Goal: Information Seeking & Learning: Understand process/instructions

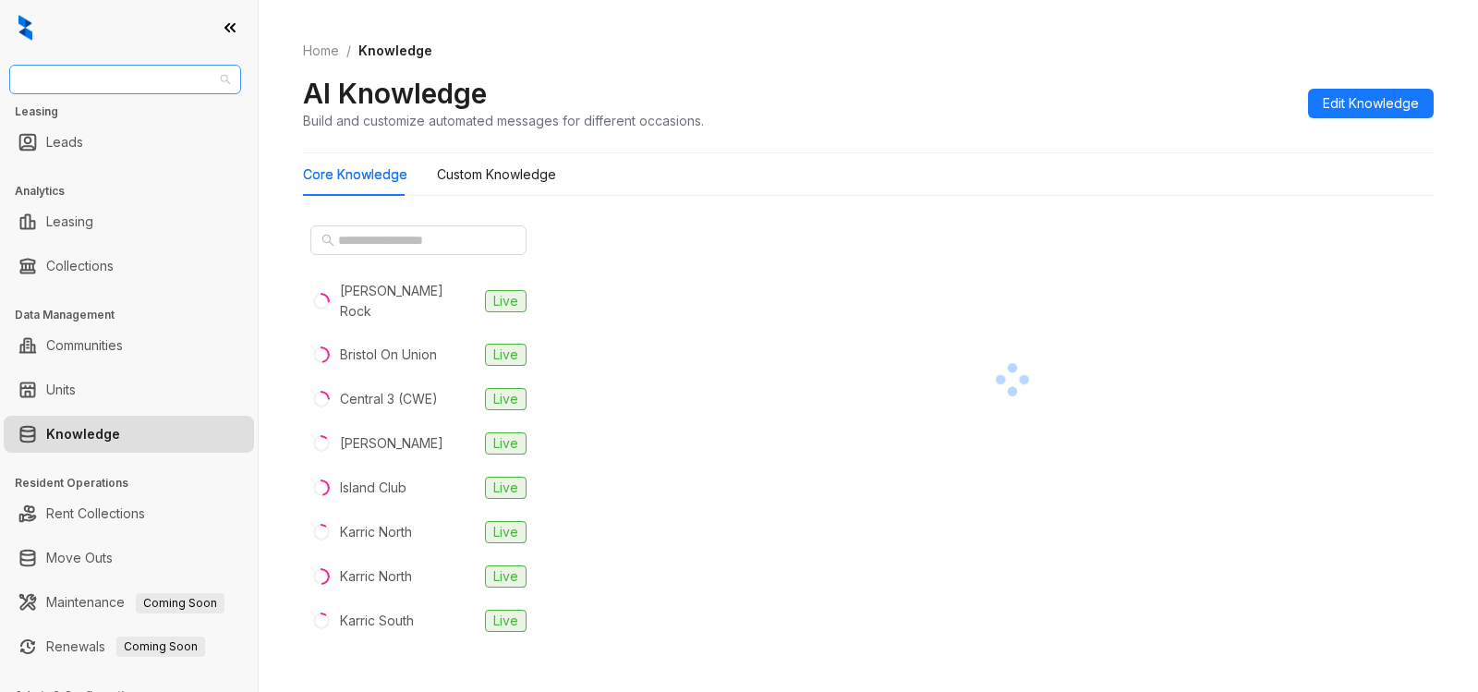
click at [183, 83] on span "Unified Residential" at bounding box center [125, 80] width 210 height 28
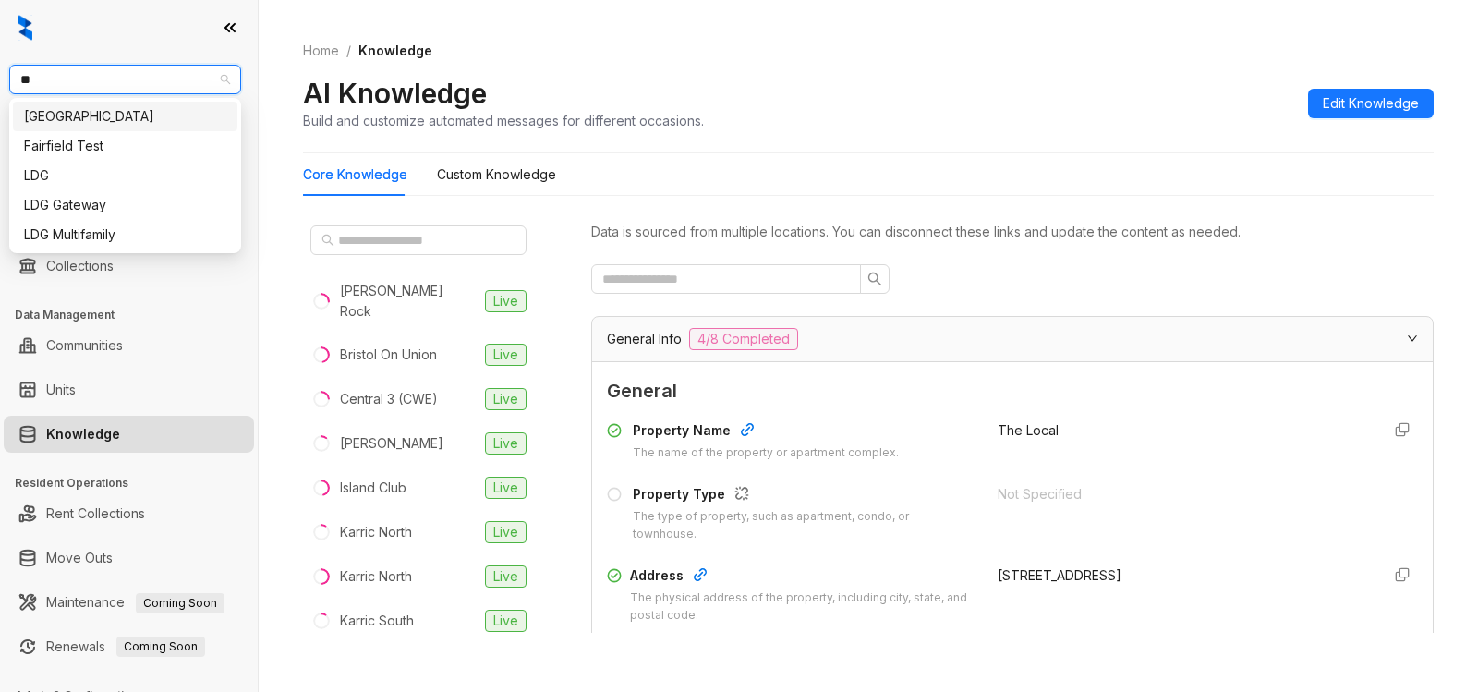
type input "***"
click at [65, 112] on div "LDG" at bounding box center [125, 116] width 202 height 20
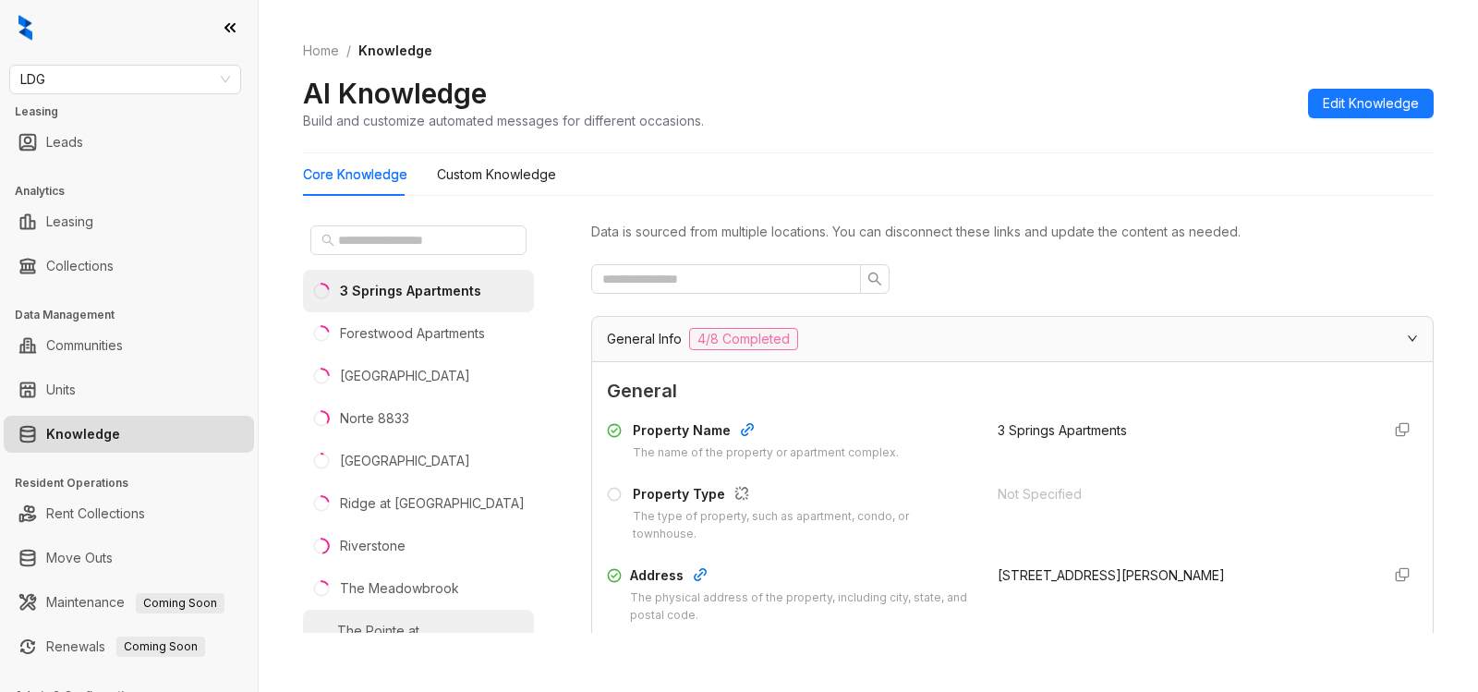
click at [431, 625] on div "The Pointe at [GEOGRAPHIC_DATA]" at bounding box center [431, 641] width 189 height 41
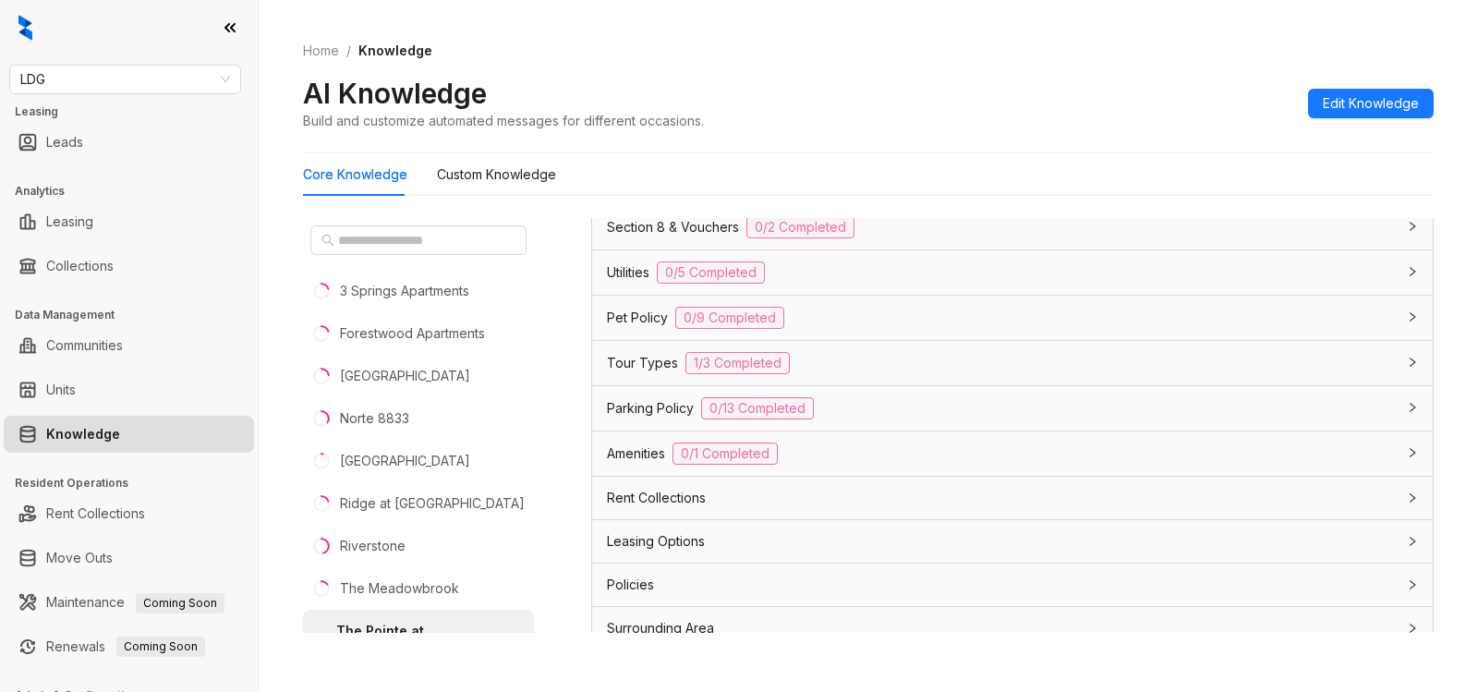
scroll to position [1372, 0]
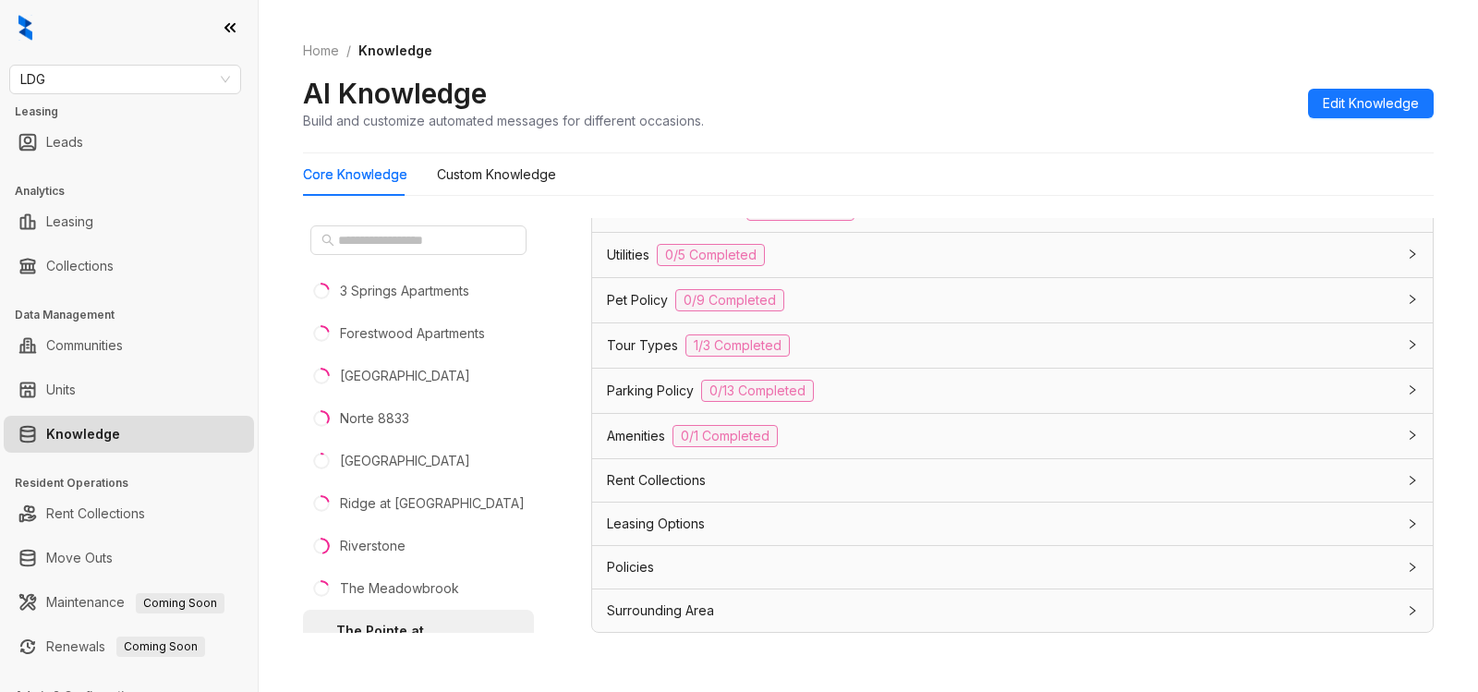
click at [1181, 529] on div "Leasing Options" at bounding box center [1001, 523] width 789 height 20
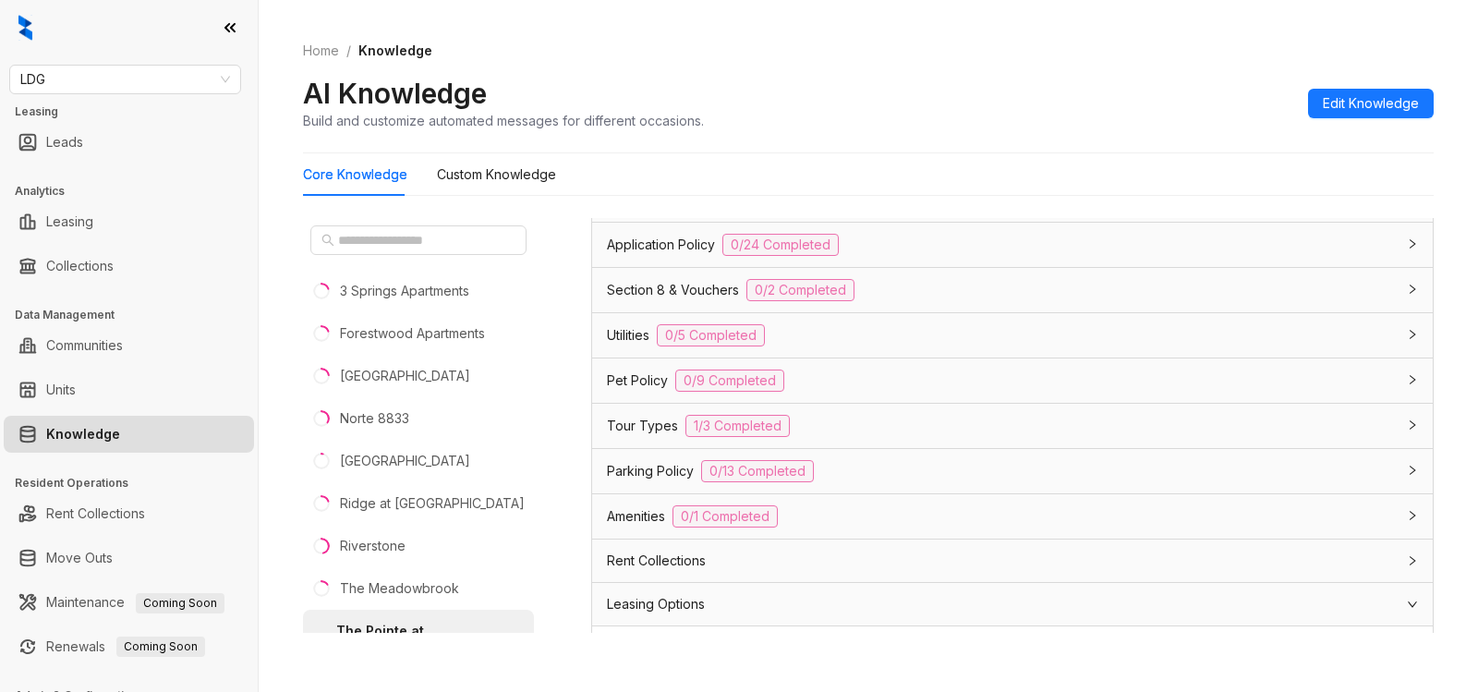
scroll to position [1272, 0]
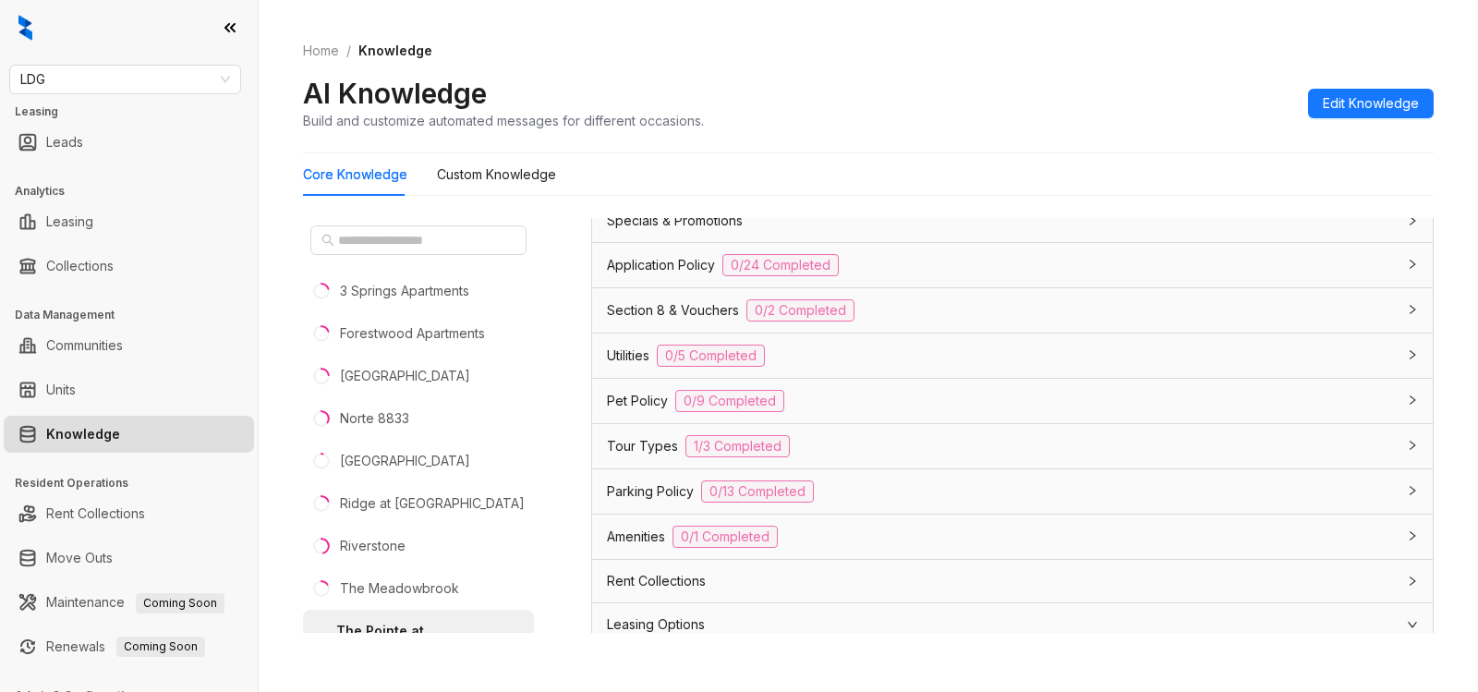
click at [934, 271] on div "Application Policy 0/24 Completed" at bounding box center [1001, 265] width 789 height 22
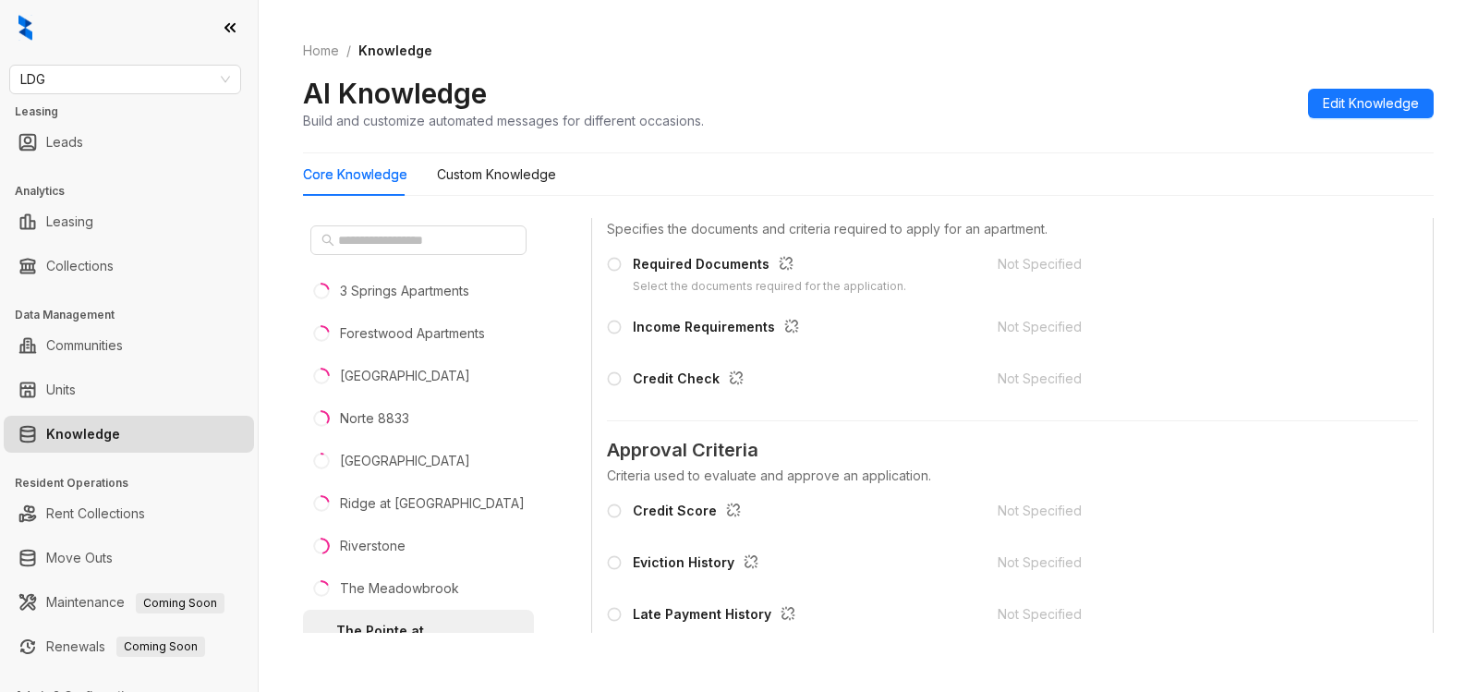
scroll to position [1592, 0]
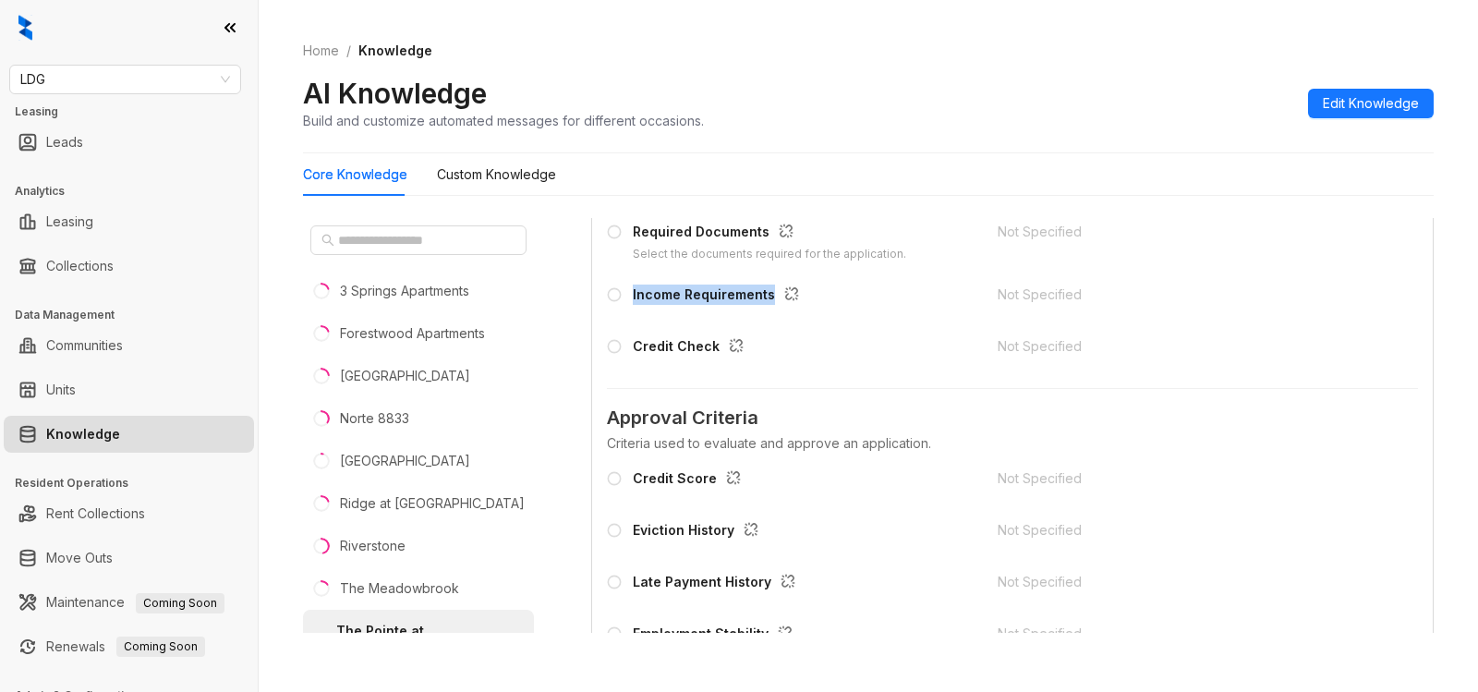
drag, startPoint x: 654, startPoint y: 292, endPoint x: 833, endPoint y: 292, distance: 179.2
click at [833, 292] on div "Income Requirements" at bounding box center [791, 299] width 368 height 30
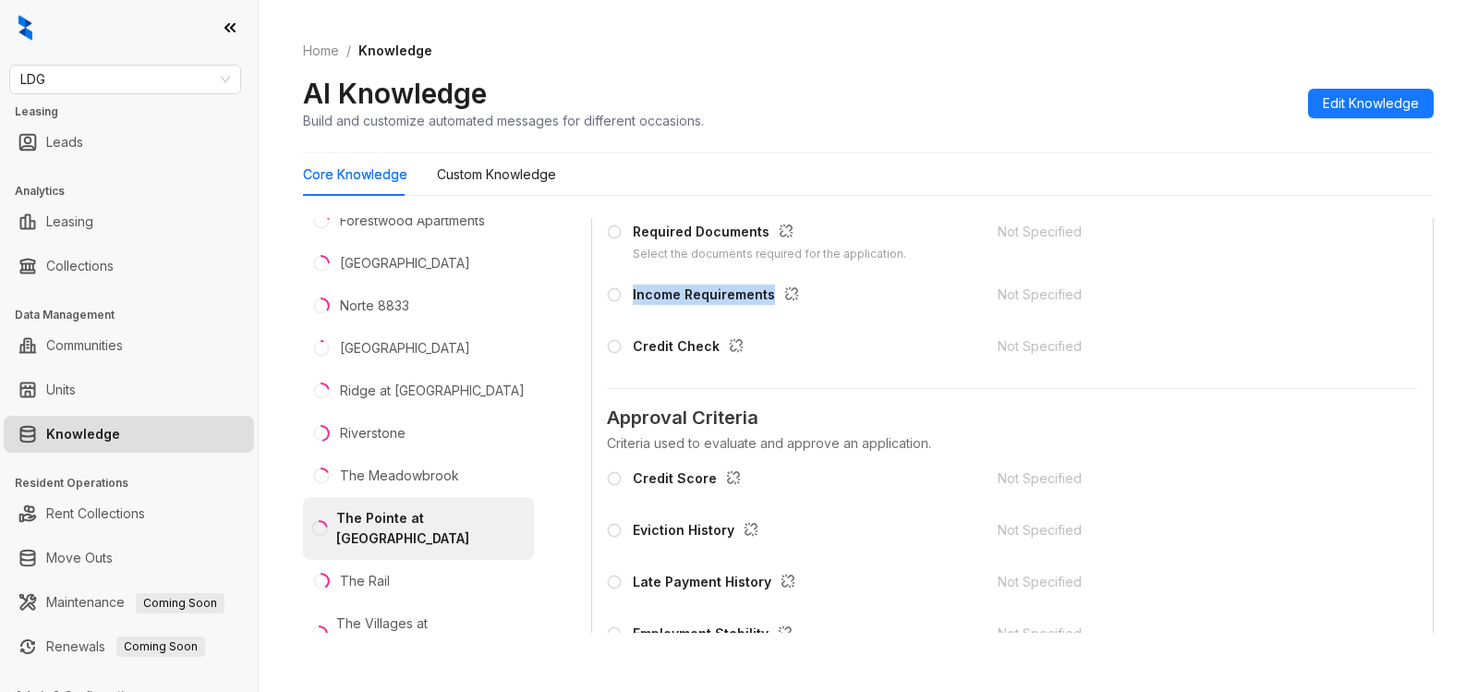
scroll to position [189, 0]
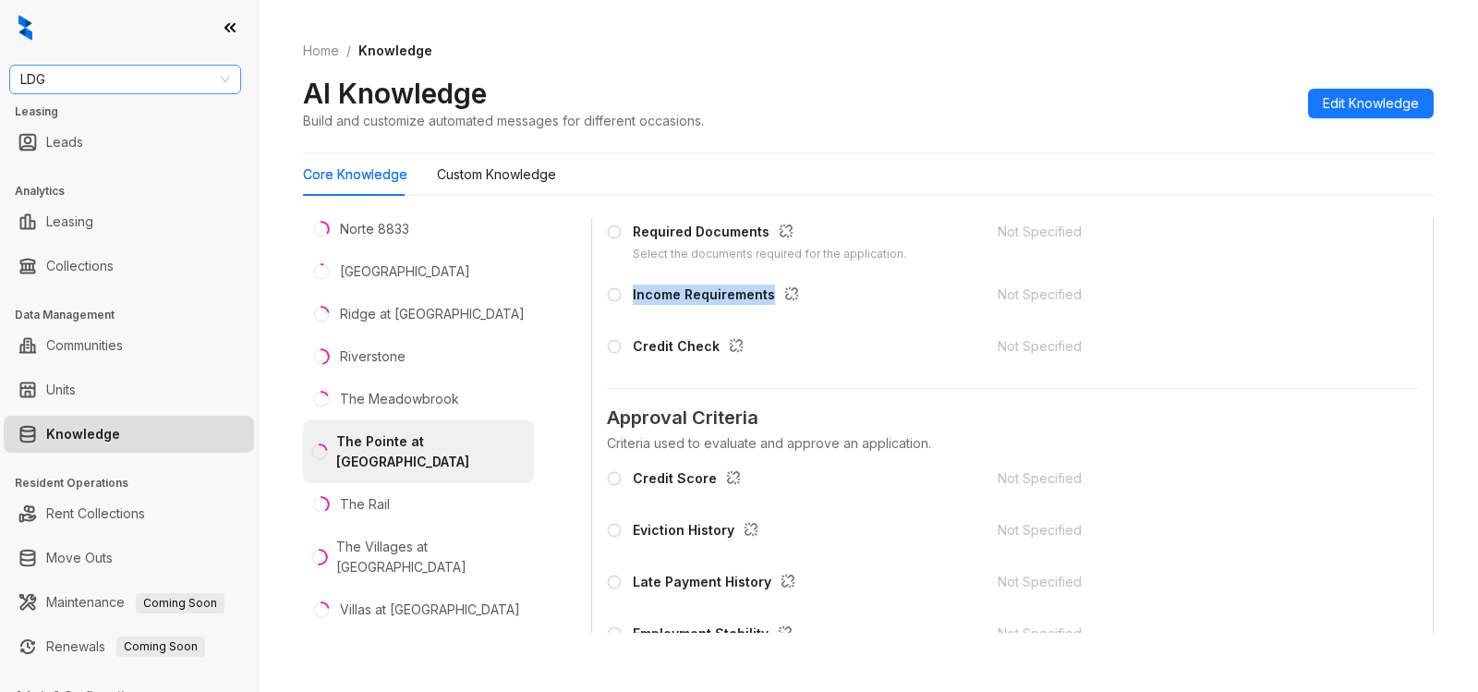
click at [124, 83] on span "LDG" at bounding box center [125, 80] width 210 height 28
type input "***"
click at [110, 144] on div "LDG Multifamily" at bounding box center [125, 146] width 202 height 20
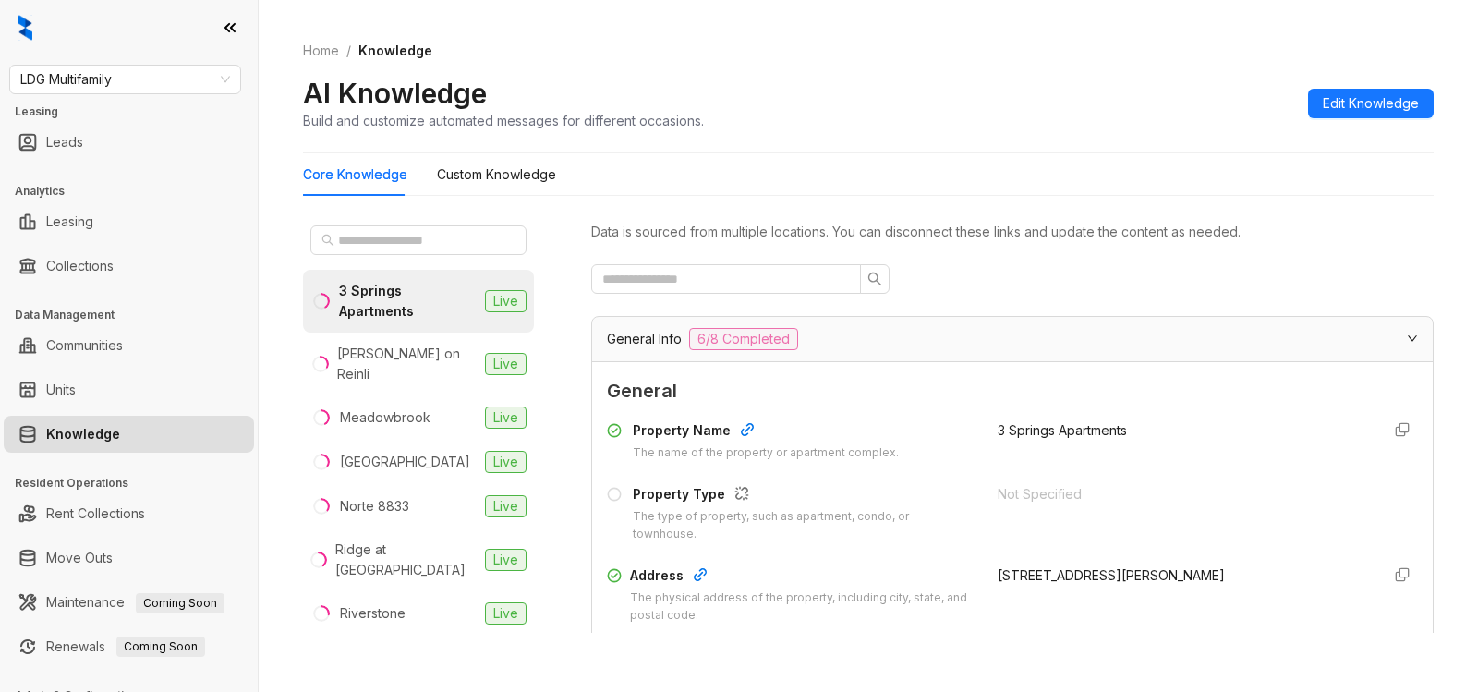
click at [405, 296] on div "3 Springs Apartments" at bounding box center [408, 301] width 139 height 41
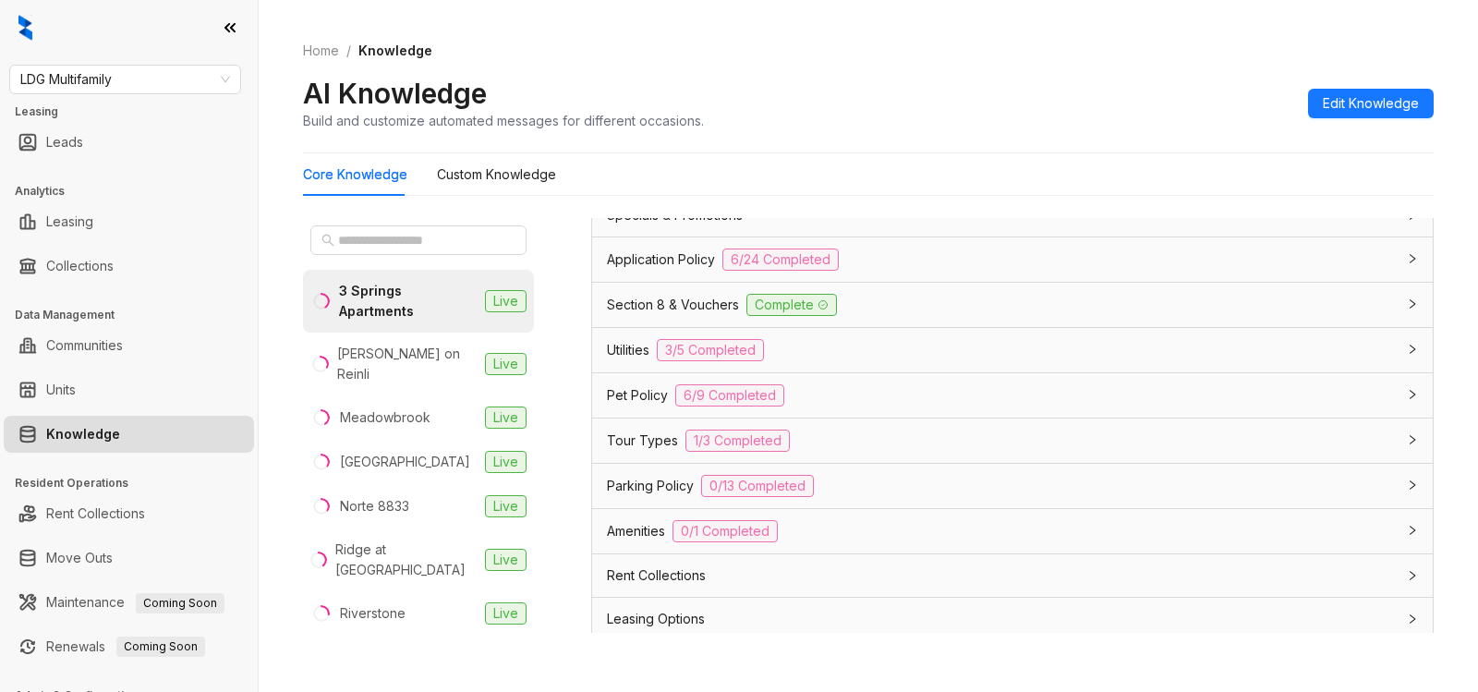
scroll to position [1113, 0]
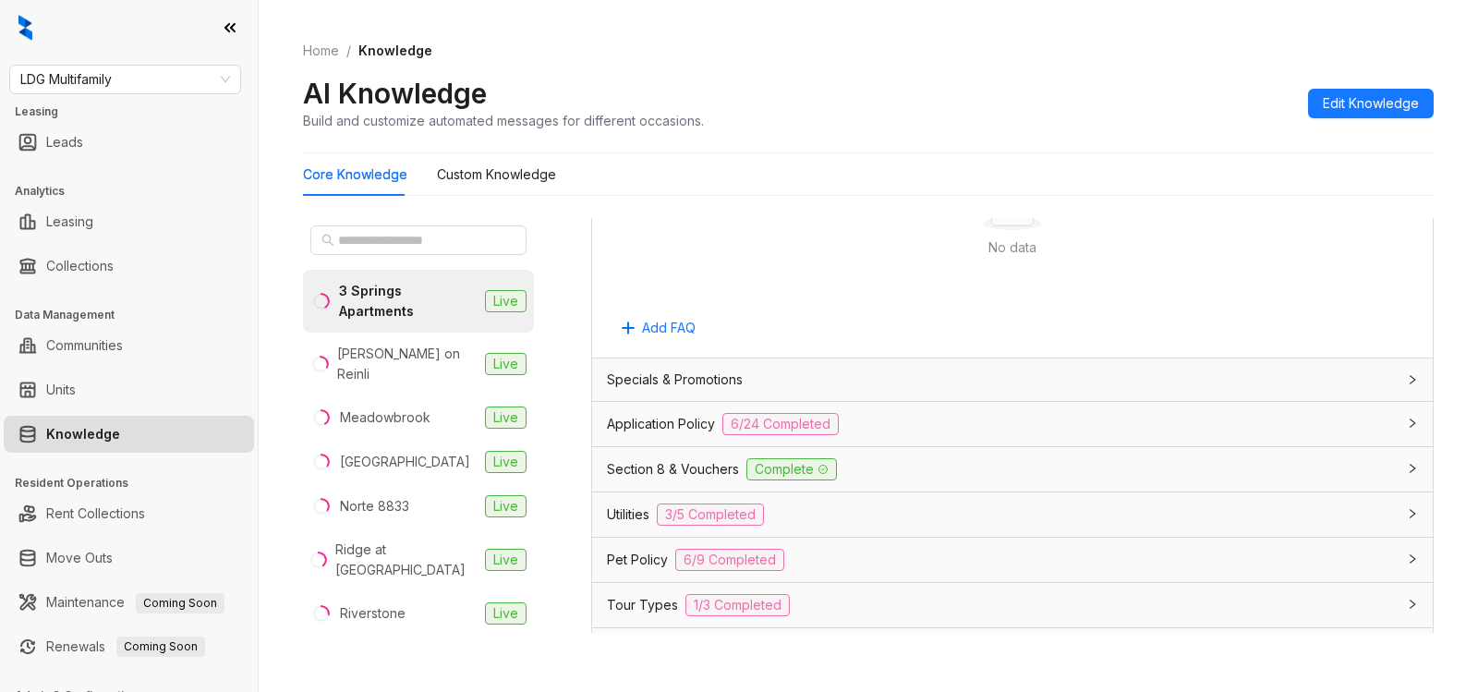
click at [890, 419] on div "Application Policy 6/24 Completed" at bounding box center [1001, 424] width 789 height 22
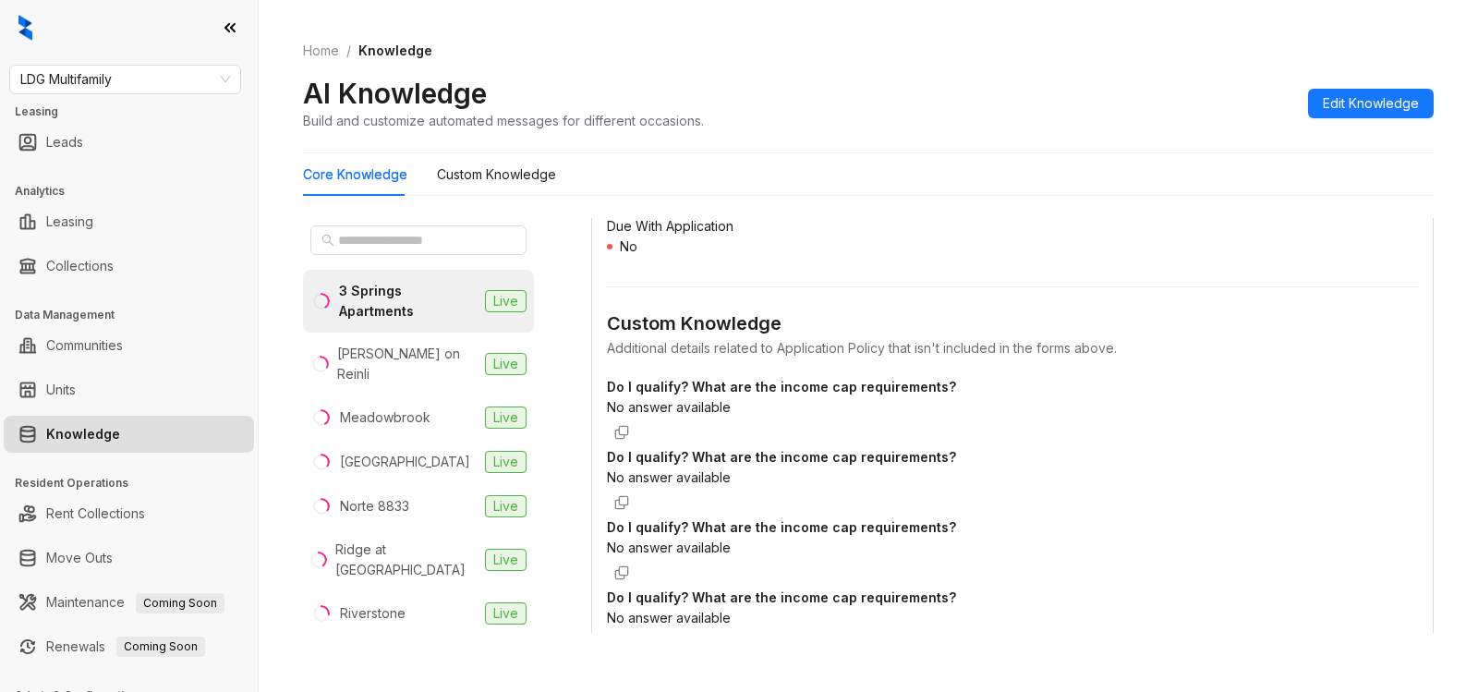
scroll to position [3414, 0]
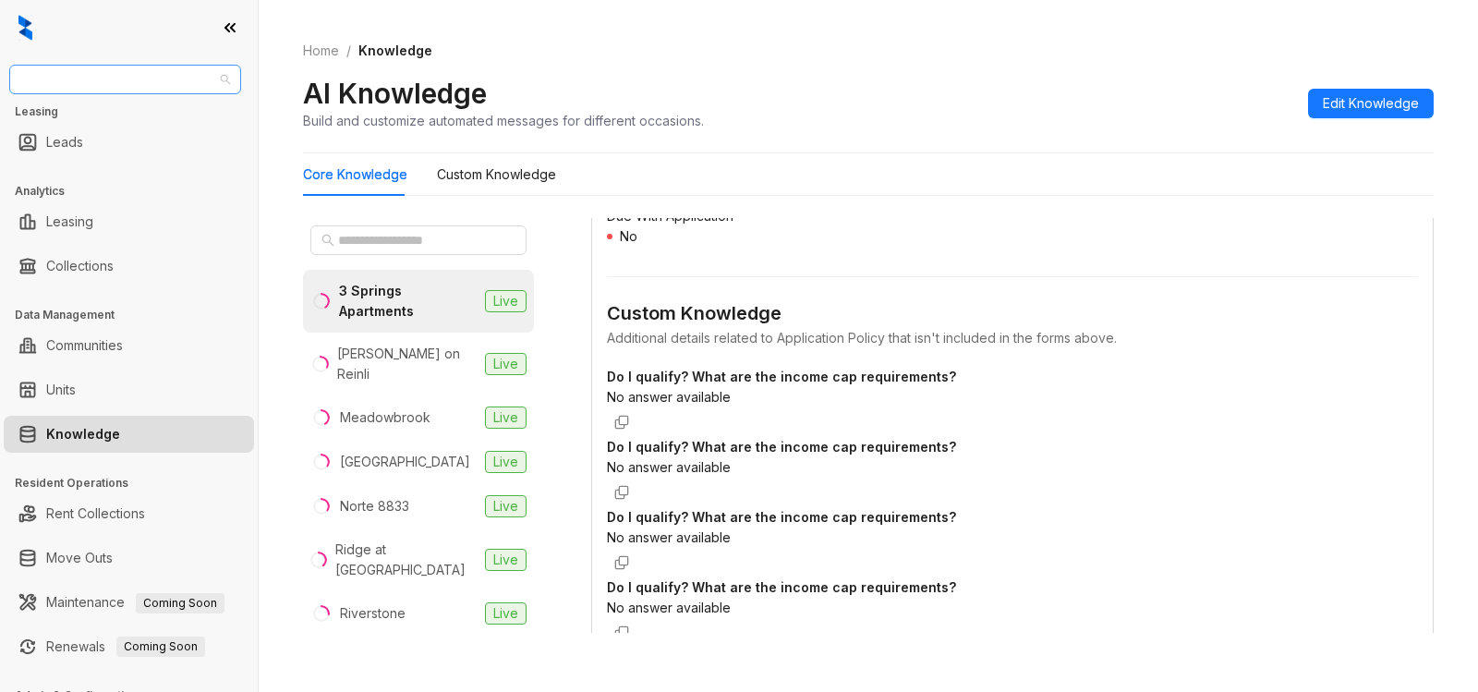
click at [157, 77] on span "LDG Multifamily" at bounding box center [125, 80] width 210 height 28
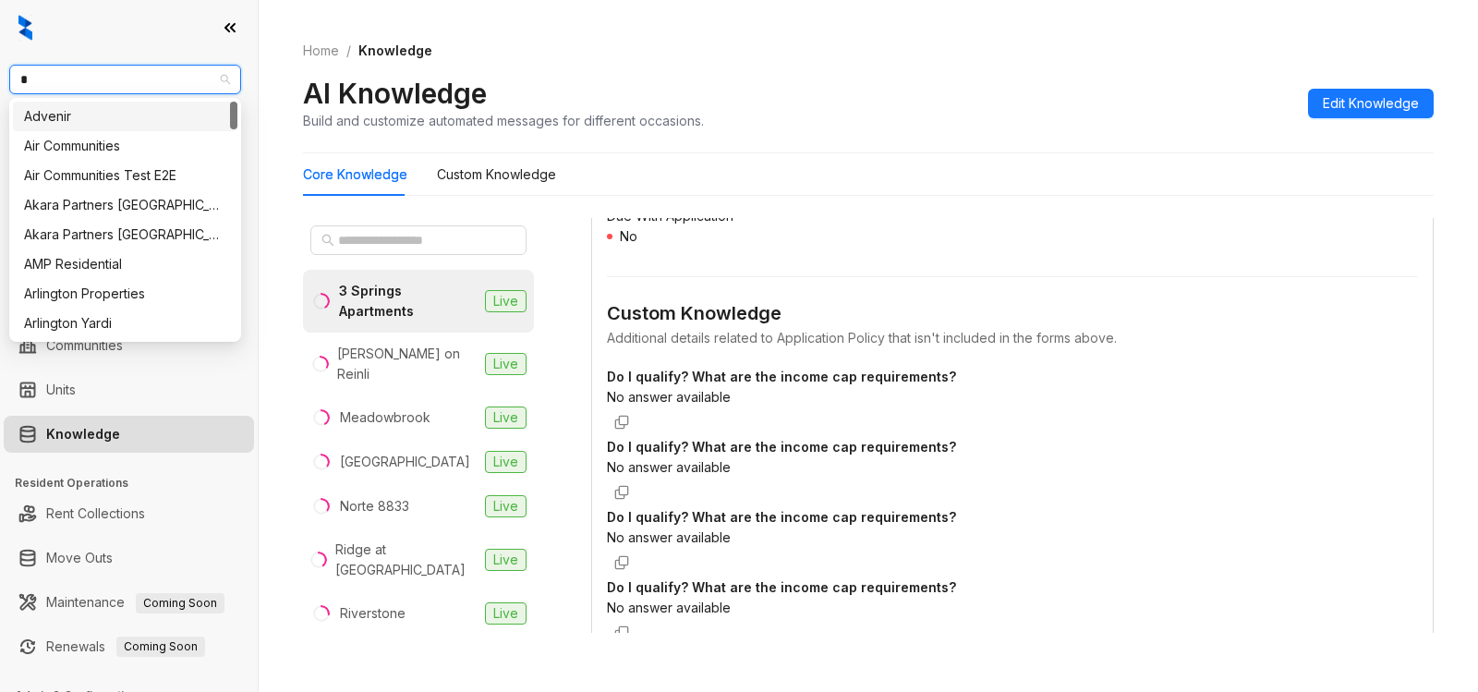
type input "**"
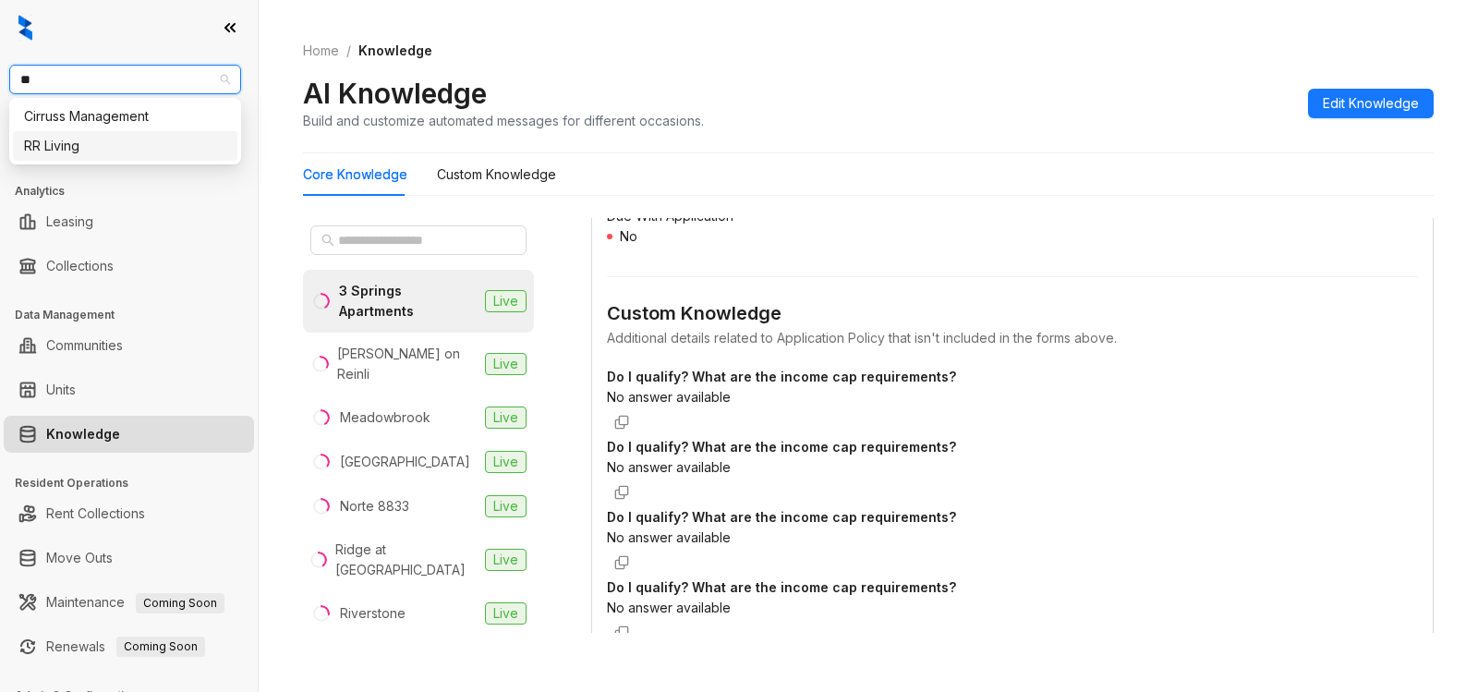
click at [117, 151] on div "RR Living" at bounding box center [125, 146] width 202 height 20
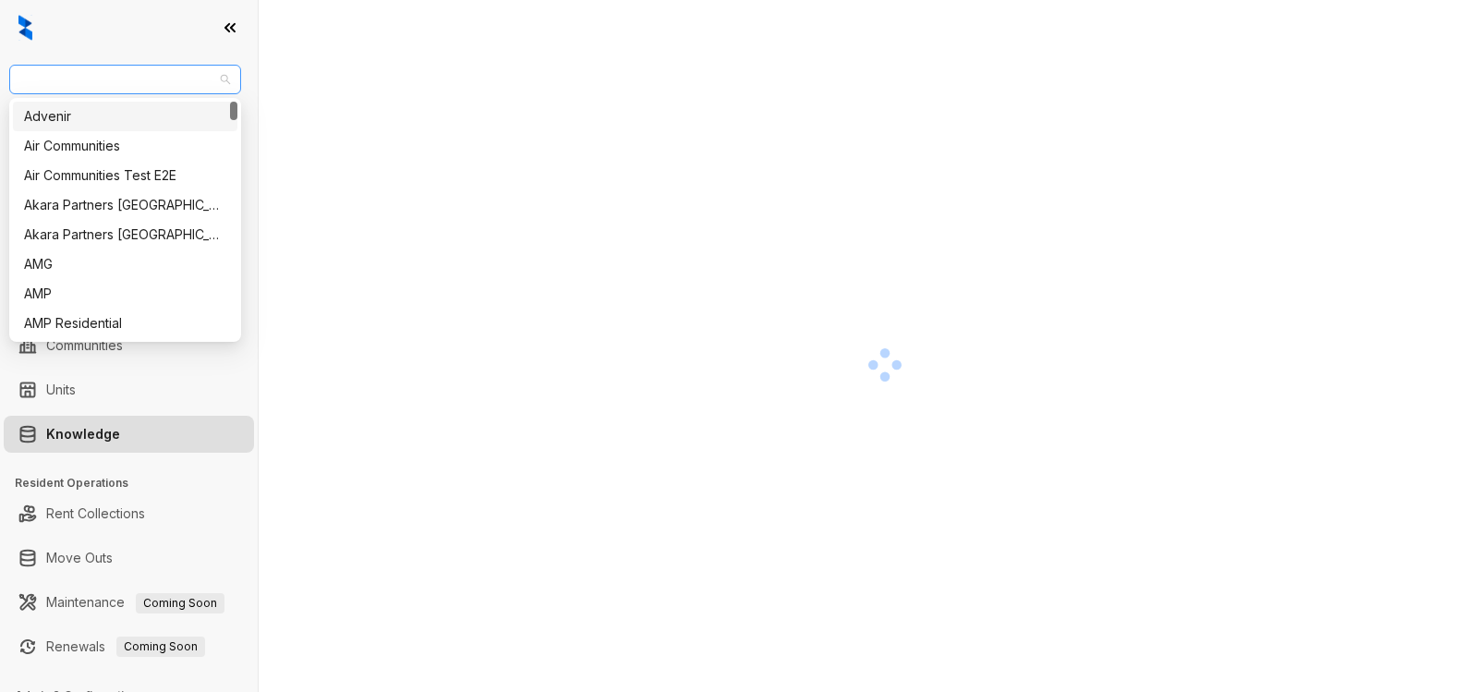
click at [140, 77] on span "RR Living" at bounding box center [125, 80] width 210 height 28
click at [460, 91] on div at bounding box center [885, 364] width 1164 height 692
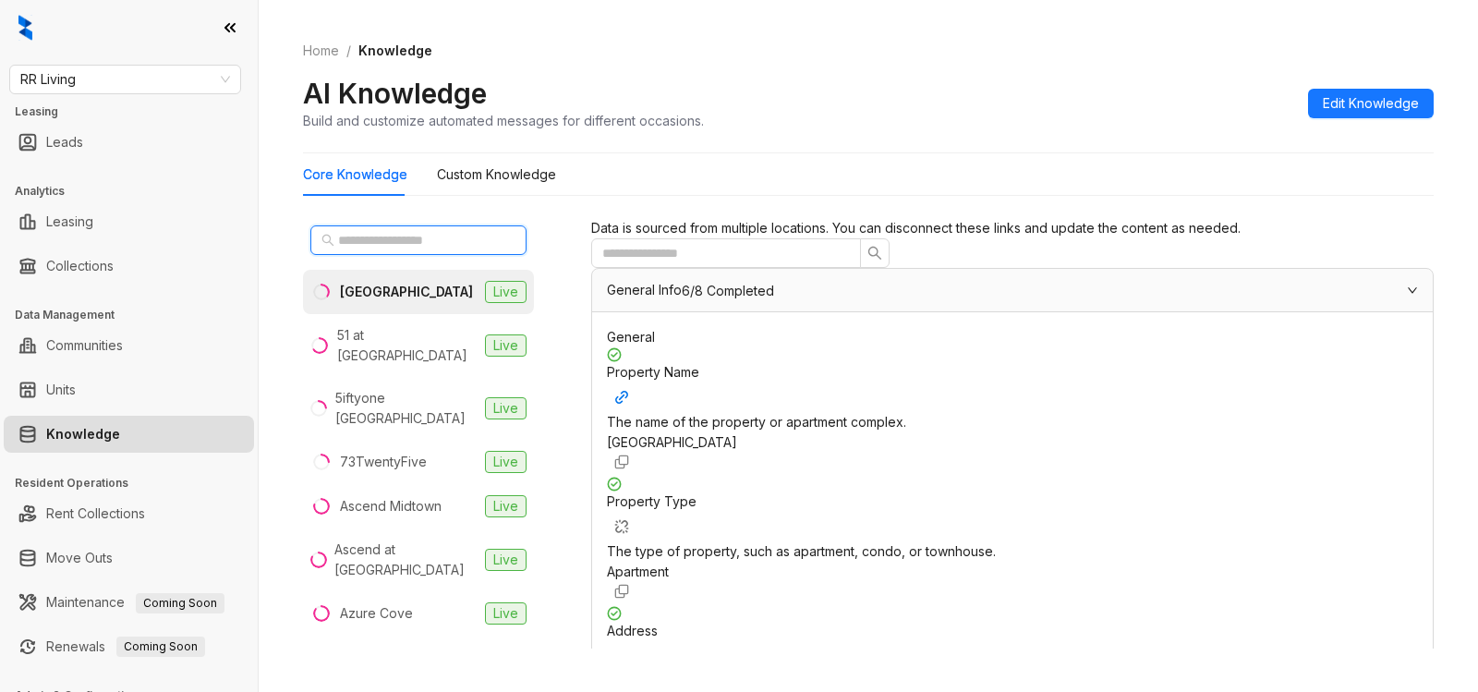
click at [396, 235] on input "text" at bounding box center [419, 240] width 163 height 20
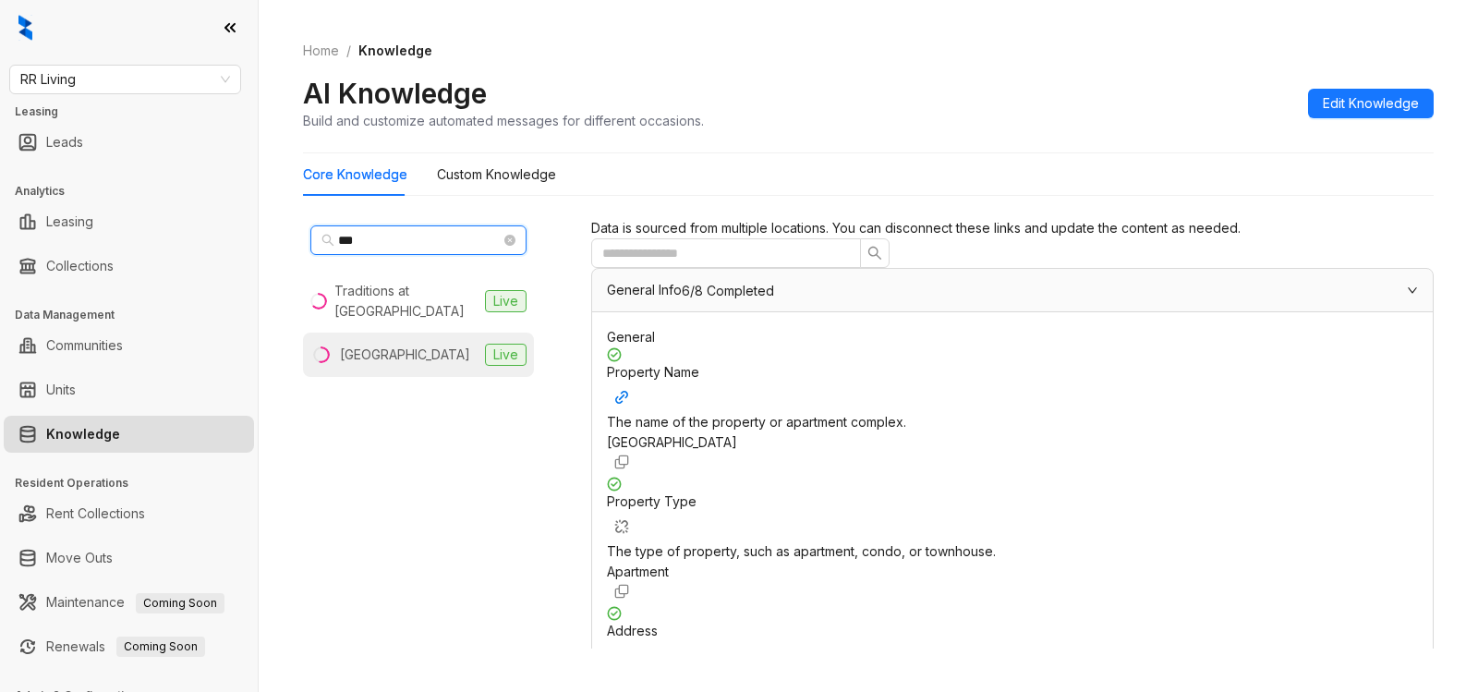
type input "***"
click at [397, 357] on div "[GEOGRAPHIC_DATA]" at bounding box center [405, 354] width 130 height 20
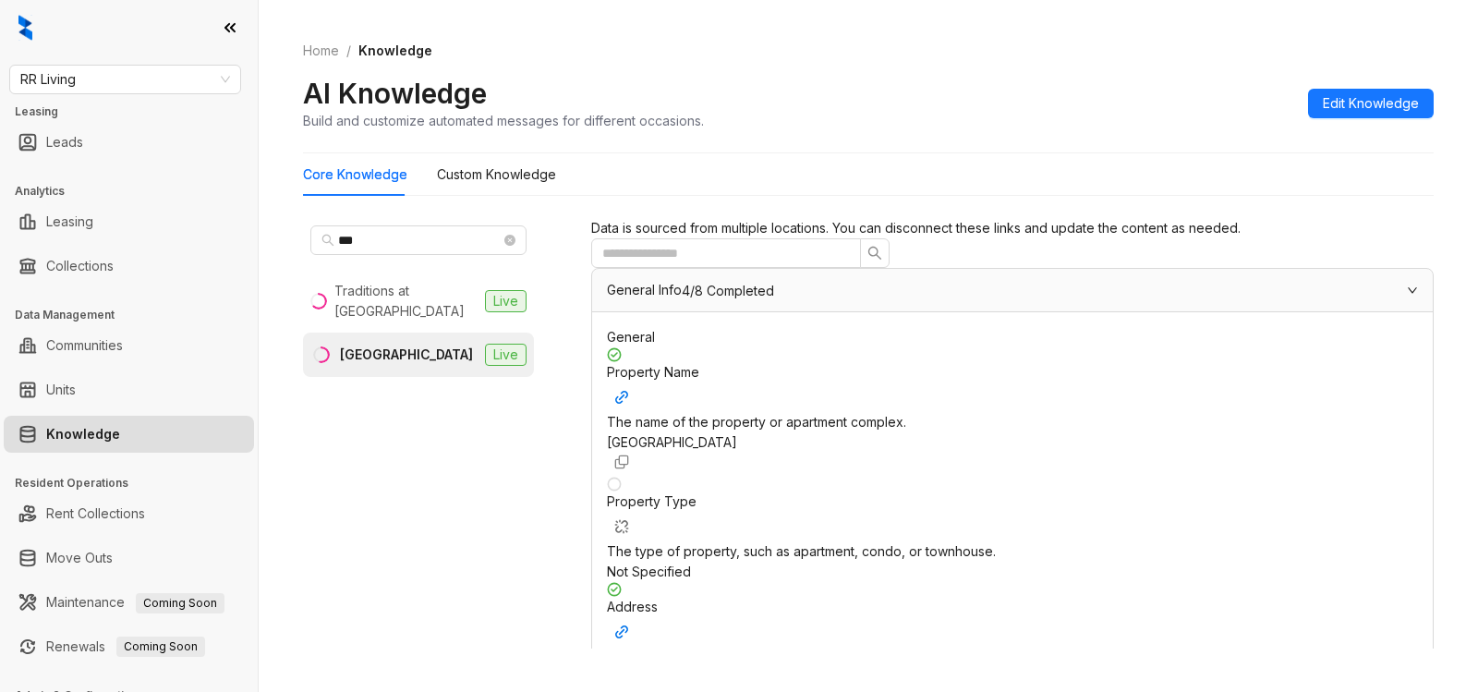
scroll to position [1262, 0]
